Goal: Task Accomplishment & Management: Manage account settings

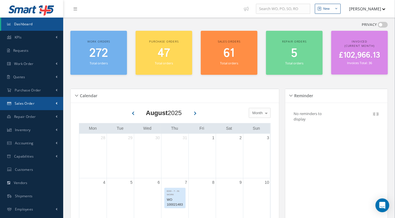
drag, startPoint x: 34, startPoint y: 101, endPoint x: 42, endPoint y: 102, distance: 7.6
click at [34, 101] on link "Sales Order" at bounding box center [31, 103] width 63 height 13
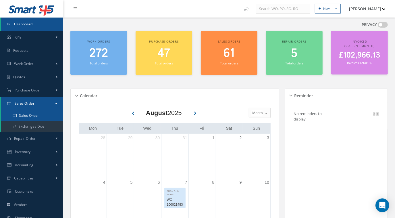
click at [45, 115] on link "Sales Order" at bounding box center [32, 115] width 62 height 11
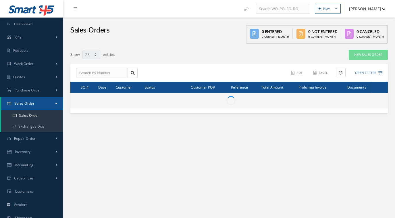
select select "25"
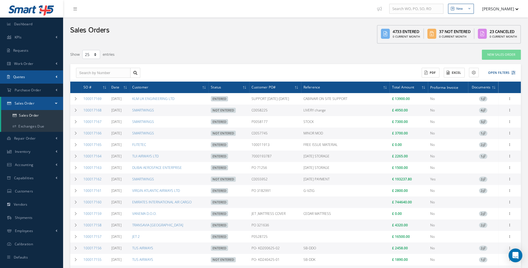
click at [38, 80] on link "Quotes" at bounding box center [31, 76] width 63 height 13
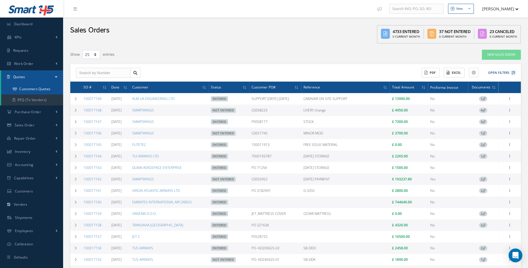
click at [39, 90] on link "Customers Quotes" at bounding box center [32, 89] width 62 height 11
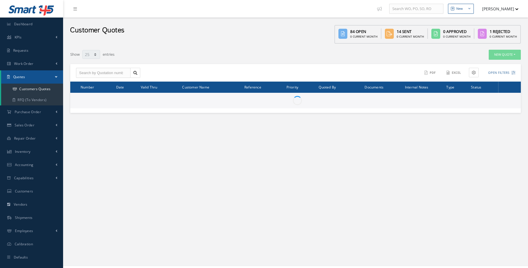
select select "25"
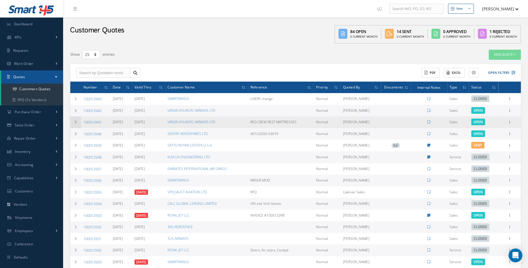
click at [76, 121] on icon at bounding box center [76, 121] width 4 height 3
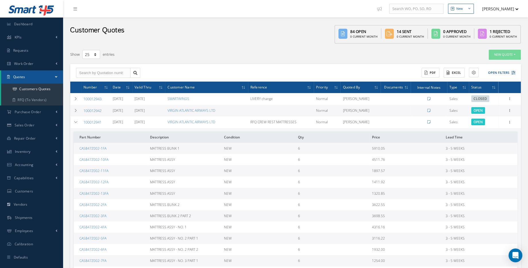
click at [92, 123] on link "100012941" at bounding box center [93, 121] width 18 height 5
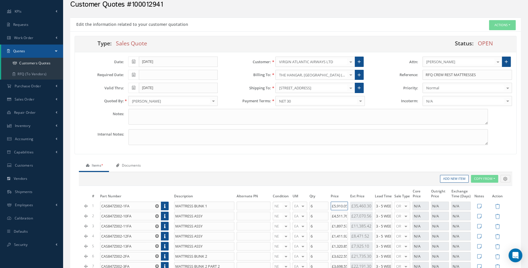
scroll to position [0, 1]
drag, startPoint x: 337, startPoint y: 204, endPoint x: 342, endPoint y: 204, distance: 5.2
click at [342, 204] on input "£5,910.05" at bounding box center [339, 205] width 17 height 9
type input "£5,410.05"
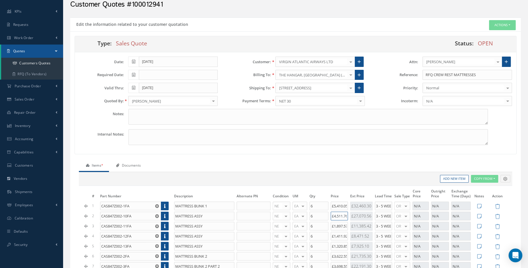
click at [339, 214] on input "£4,511.76" at bounding box center [339, 216] width 17 height 9
type input "£4,111.76"
click at [339, 224] on input "£1,897.57" at bounding box center [339, 226] width 17 height 9
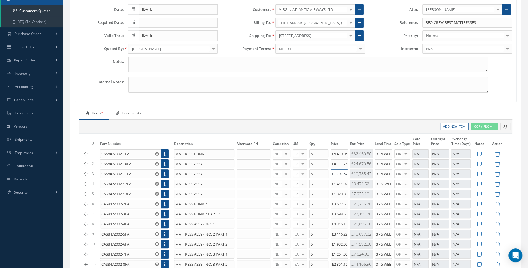
type input "£1,797.57"
click at [339, 182] on input "£1,411.92" at bounding box center [339, 183] width 17 height 9
type input "£1,311.92"
click at [339, 192] on input "£1,320.85" at bounding box center [339, 193] width 17 height 9
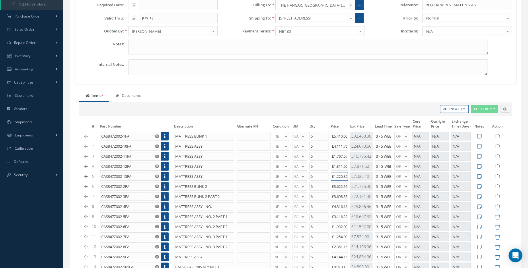
scroll to position [104, 0]
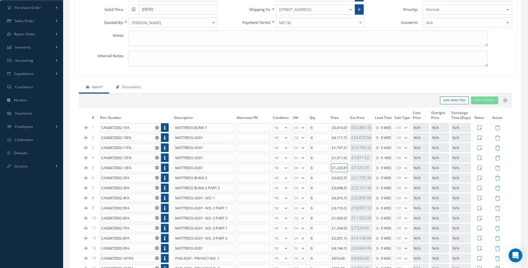
type input "£1,220.85"
click at [340, 173] on input "£3,622.55" at bounding box center [339, 177] width 17 height 9
type input "£3,322.55"
click at [341, 187] on input "£3,698.55" at bounding box center [339, 187] width 17 height 9
click at [340, 186] on input "£3,698.55" at bounding box center [339, 187] width 17 height 9
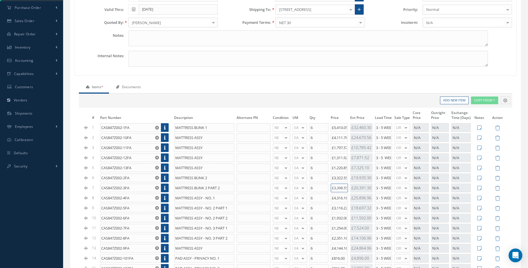
type input "£3,398.55"
click at [339, 196] on input "£4,316.16" at bounding box center [339, 197] width 17 height 9
type input "£3,996.16"
drag, startPoint x: 336, startPoint y: 205, endPoint x: 333, endPoint y: 206, distance: 2.9
click at [333, 206] on input "£3,116.22" at bounding box center [339, 208] width 17 height 9
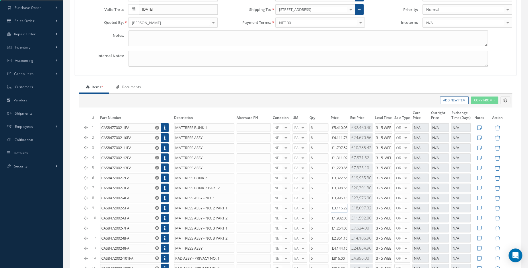
click at [335, 206] on input "£3,116.22" at bounding box center [339, 208] width 17 height 9
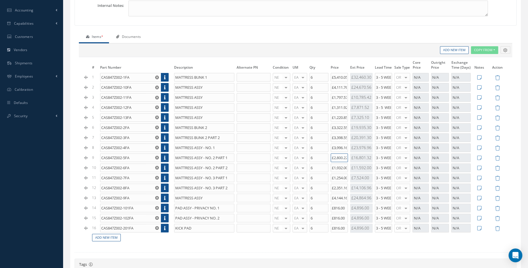
scroll to position [156, 0]
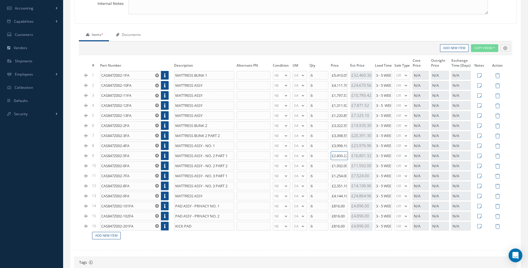
type input "£2,800.22"
drag, startPoint x: 343, startPoint y: 162, endPoint x: 337, endPoint y: 162, distance: 5.8
click at [337, 162] on input "£1,932.00" at bounding box center [339, 165] width 17 height 9
type input "£1,798"
click at [342, 173] on input "£1,254.00" at bounding box center [339, 175] width 17 height 9
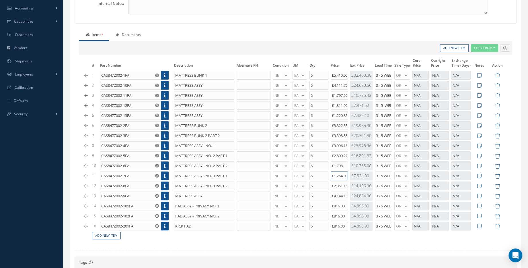
drag, startPoint x: 343, startPoint y: 173, endPoint x: 338, endPoint y: 173, distance: 5.2
click at [338, 173] on input "£1,254.00" at bounding box center [339, 175] width 17 height 9
type input "£1,125"
drag, startPoint x: 343, startPoint y: 182, endPoint x: 337, endPoint y: 183, distance: 6.1
click at [337, 183] on input "£2,351.16" at bounding box center [339, 185] width 17 height 9
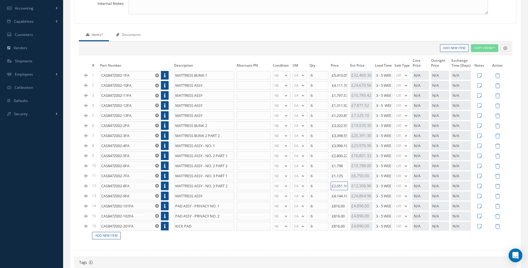
type input "£2,051.16"
drag, startPoint x: 343, startPoint y: 192, endPoint x: 334, endPoint y: 192, distance: 8.9
click at [334, 192] on input "£4,144.16" at bounding box center [339, 195] width 17 height 9
type input "£3,800.16"
drag, startPoint x: 340, startPoint y: 203, endPoint x: 335, endPoint y: 203, distance: 4.9
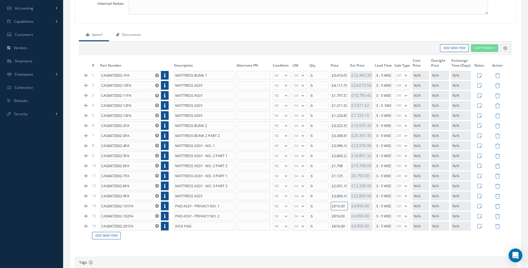
click at [335, 203] on input "£816.00" at bounding box center [339, 205] width 17 height 9
type input "£734"
drag, startPoint x: 340, startPoint y: 212, endPoint x: 335, endPoint y: 212, distance: 5.5
click at [335, 212] on input "£816.00" at bounding box center [339, 216] width 17 height 9
type input "£734"
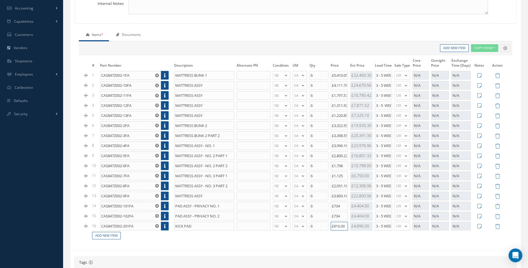
drag, startPoint x: 341, startPoint y: 222, endPoint x: 334, endPoint y: 223, distance: 7.5
click at [334, 223] on input "£816.00" at bounding box center [339, 226] width 17 height 9
type input "£7,340"
click at [342, 214] on input "£734" at bounding box center [339, 216] width 17 height 9
click at [353, 233] on td "Add New Item" at bounding box center [270, 235] width 359 height 9
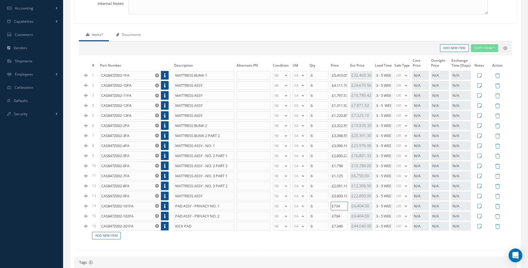
click at [342, 206] on input "£734" at bounding box center [339, 205] width 17 height 9
drag, startPoint x: 342, startPoint y: 202, endPoint x: 319, endPoint y: 200, distance: 23.4
click at [319, 201] on tr "14 CAS847Z002-101FA PAD ASSY - PRIVACY NO. 1 NE OH SV RP AR NE FN NS RE FP BER …" at bounding box center [295, 206] width 425 height 10
type input "£734"
click at [344, 222] on input "£7,340" at bounding box center [339, 226] width 17 height 9
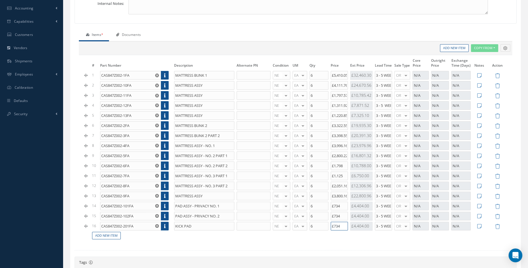
type input "£734"
click at [346, 231] on td "Add New Item" at bounding box center [270, 235] width 359 height 9
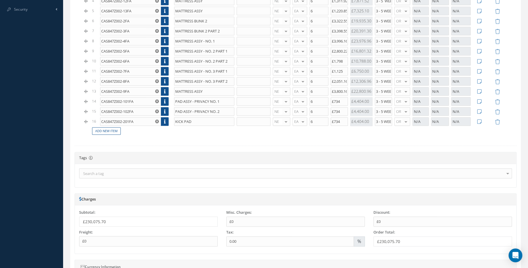
scroll to position [339, 0]
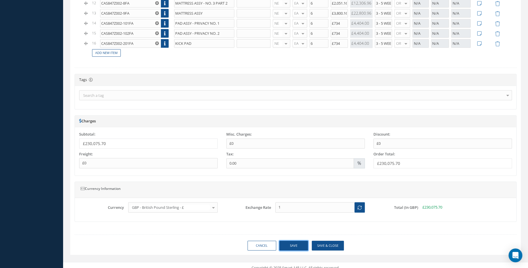
click at [293, 243] on button "Save" at bounding box center [294, 246] width 29 height 10
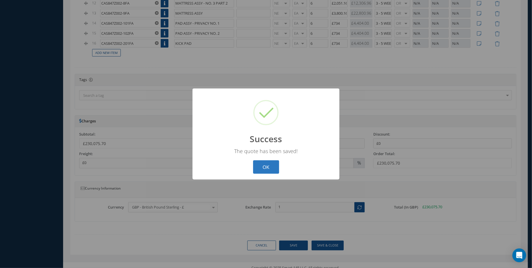
click at [277, 170] on button "OK" at bounding box center [266, 166] width 26 height 13
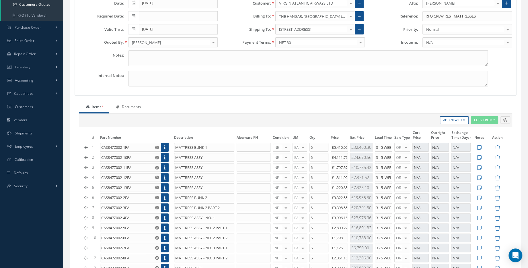
scroll to position [0, 0]
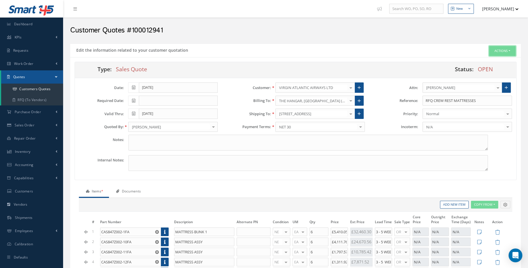
click at [511, 47] on button "Actions" at bounding box center [502, 51] width 27 height 10
click at [497, 102] on link "Print-Outs Customer Quotation" at bounding box center [493, 104] width 46 height 8
click at [503, 52] on button "Actions" at bounding box center [502, 51] width 27 height 10
click at [455, 112] on link "Customer Quotation" at bounding box center [453, 110] width 49 height 9
